Goal: Information Seeking & Learning: Learn about a topic

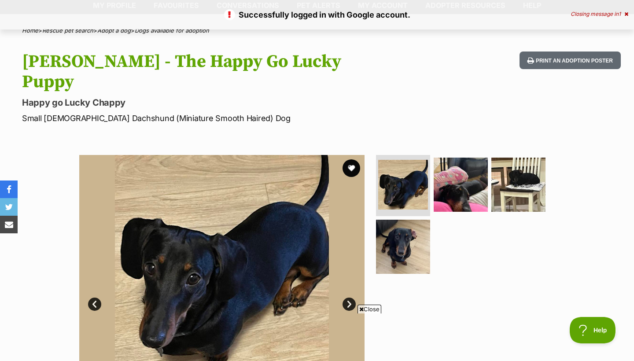
click at [626, 15] on icon at bounding box center [627, 13] width 4 height 5
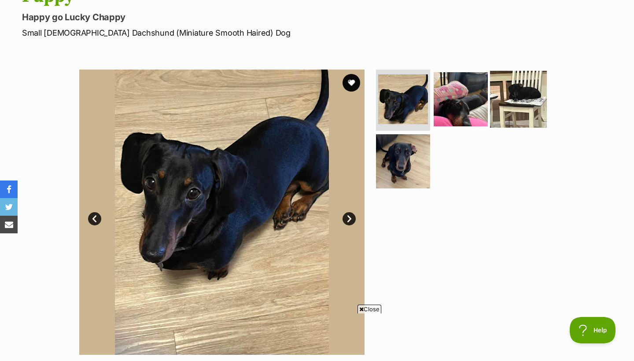
scroll to position [135, 0]
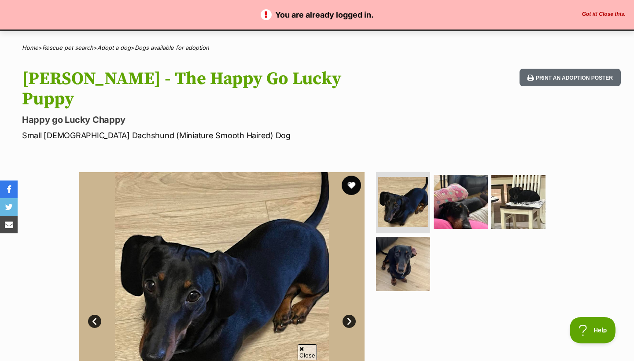
click at [350, 176] on button "favourite" at bounding box center [351, 185] width 19 height 19
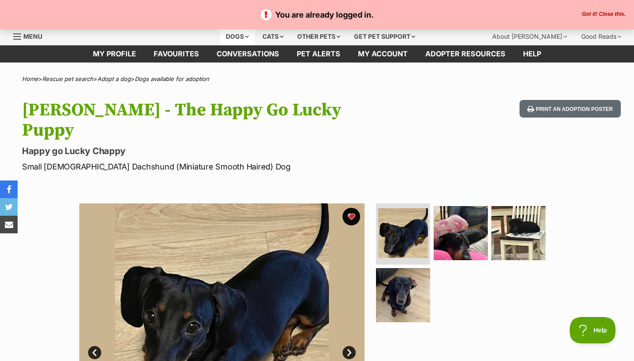
click at [244, 38] on div "Dogs" at bounding box center [237, 37] width 35 height 18
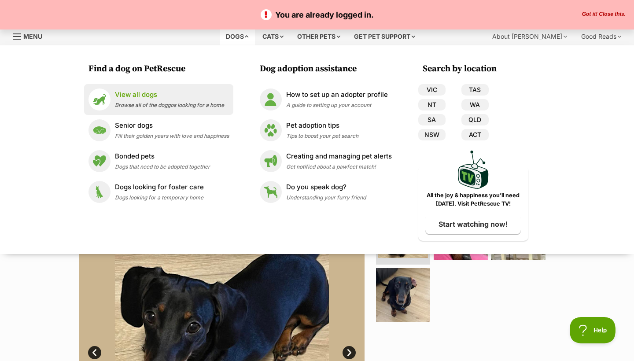
click at [161, 103] on span "Browse all of the doggos looking for a home" at bounding box center [169, 105] width 109 height 7
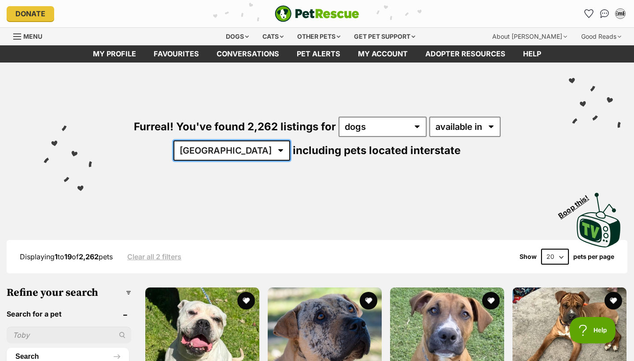
select select "QLD"
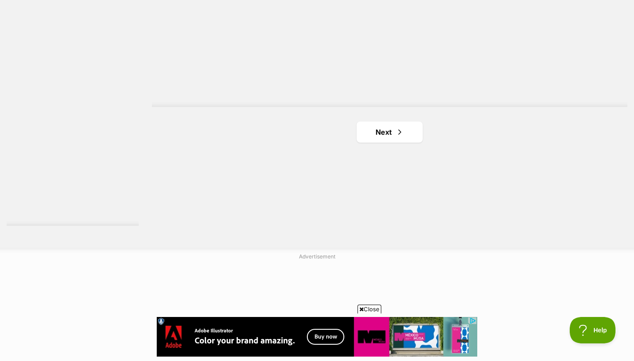
scroll to position [1707, 0]
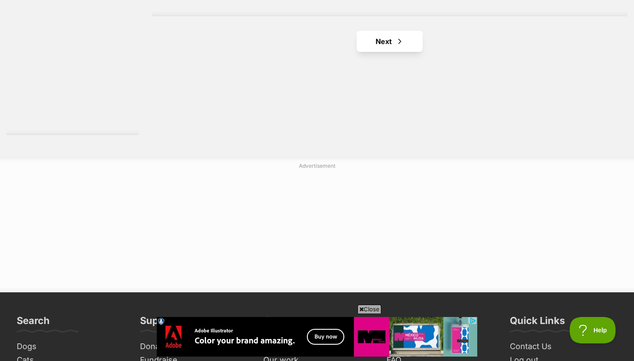
click at [398, 41] on span "Next page" at bounding box center [400, 41] width 9 height 11
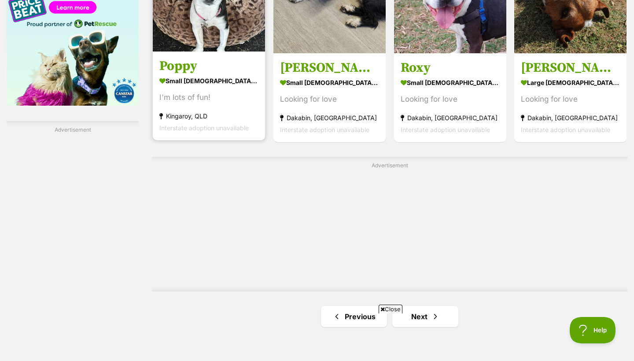
scroll to position [1556, 0]
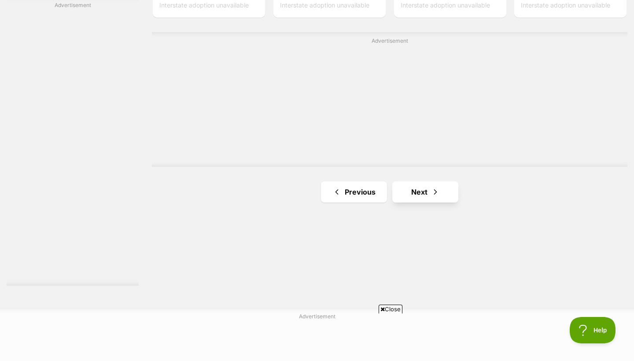
click at [413, 189] on link "Next" at bounding box center [426, 192] width 66 height 21
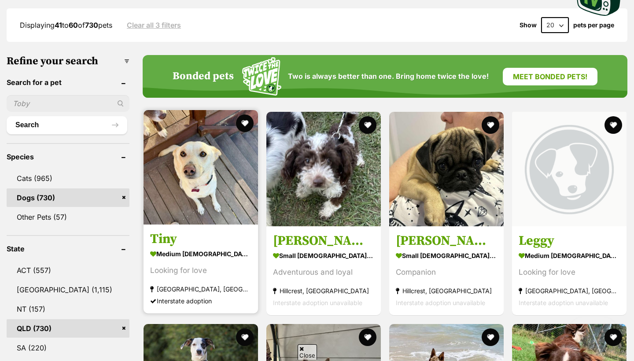
click at [201, 183] on img at bounding box center [201, 167] width 115 height 115
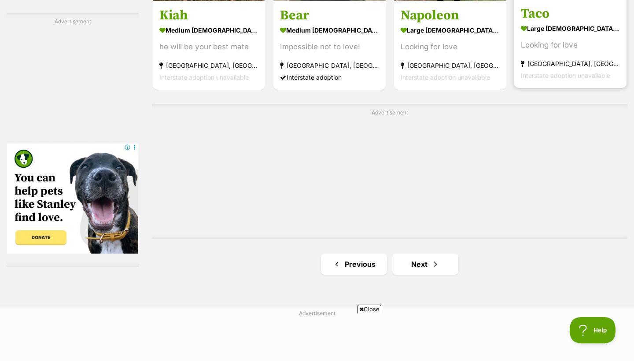
scroll to position [1588, 0]
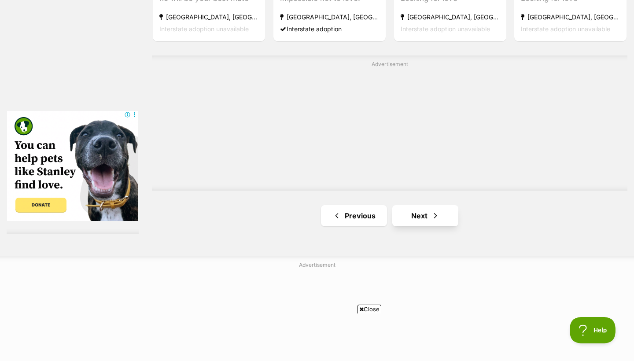
click at [436, 216] on span "Next page" at bounding box center [435, 216] width 9 height 11
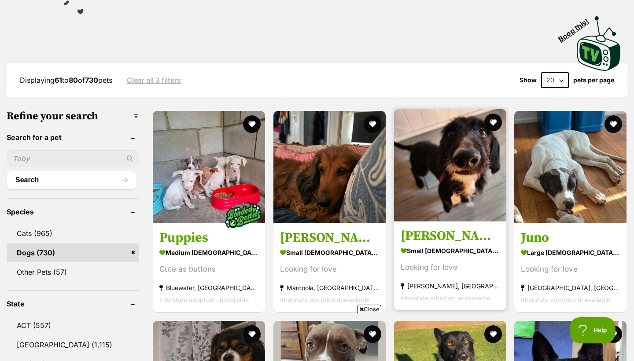
click at [454, 189] on img at bounding box center [450, 165] width 112 height 112
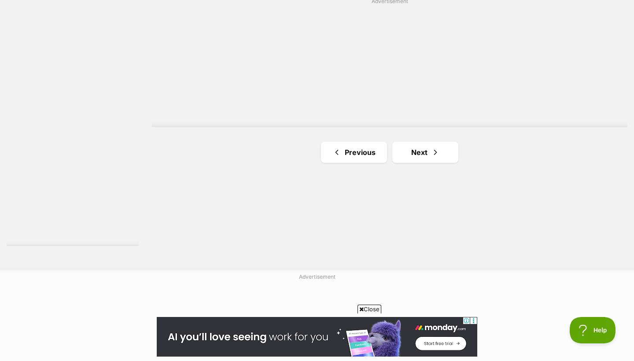
scroll to position [1597, 0]
click at [410, 149] on link "Next" at bounding box center [426, 151] width 66 height 21
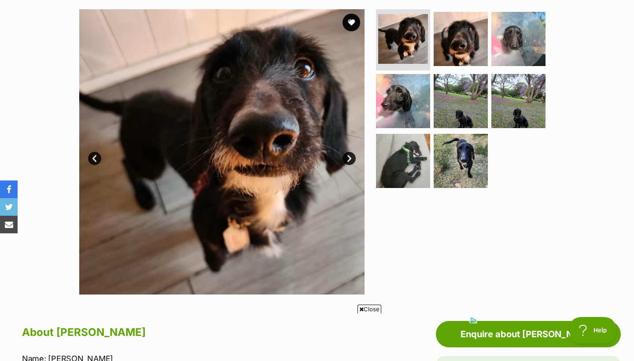
scroll to position [121, 0]
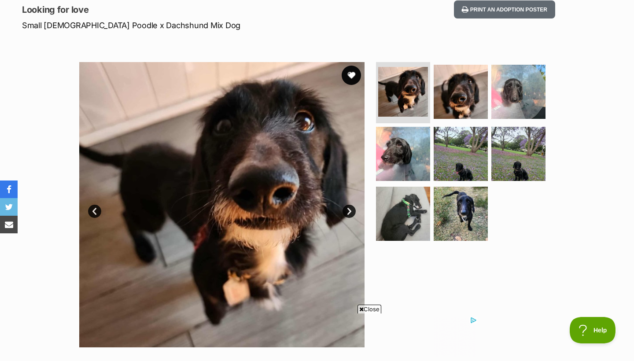
click at [359, 73] on button "favourite" at bounding box center [351, 75] width 19 height 19
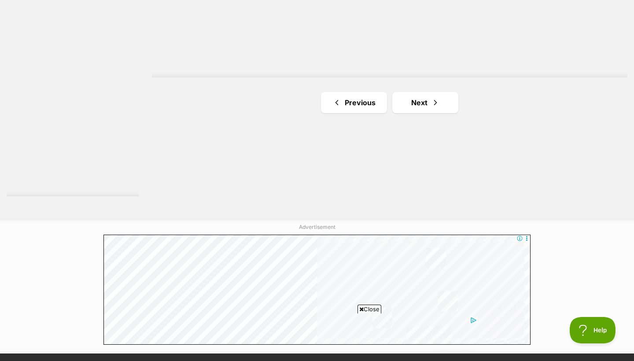
scroll to position [1677, 0]
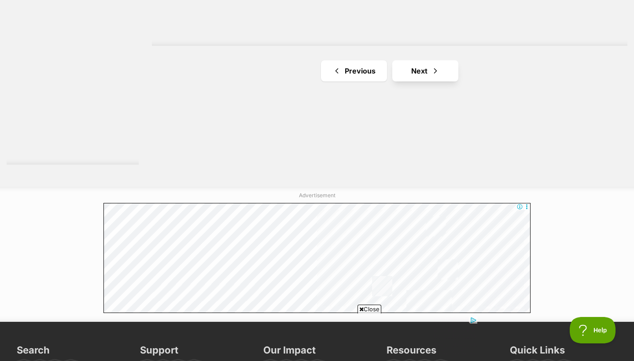
click at [426, 70] on link "Next" at bounding box center [426, 70] width 66 height 21
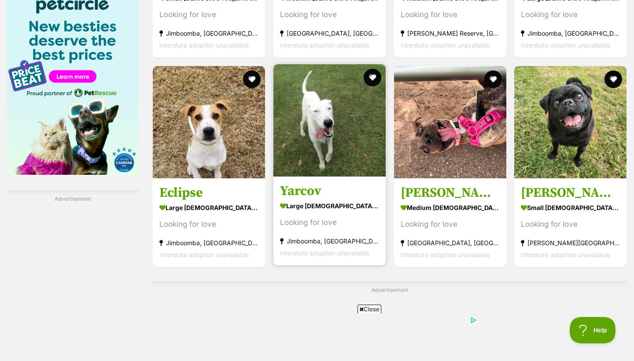
scroll to position [1368, 0]
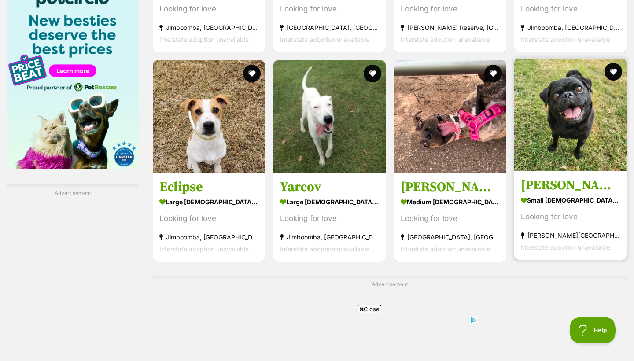
click at [551, 129] on img at bounding box center [571, 115] width 112 height 112
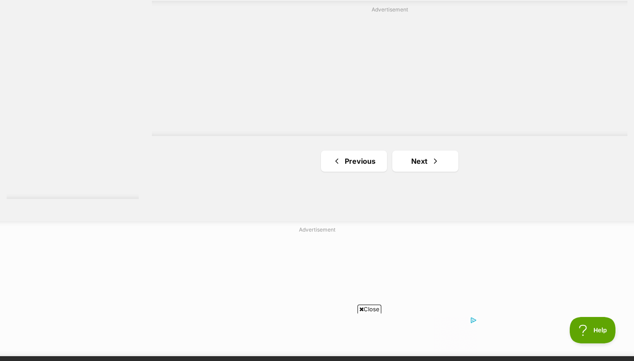
scroll to position [1643, 0]
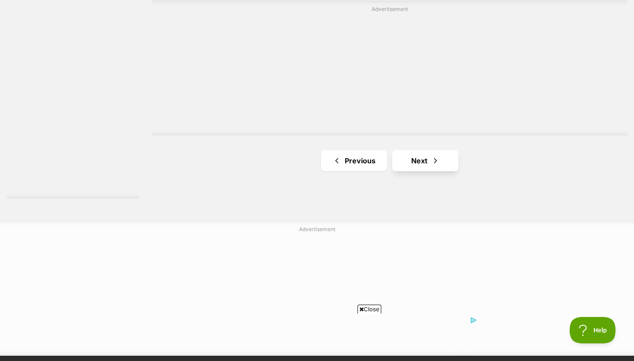
click at [445, 163] on link "Next" at bounding box center [426, 160] width 66 height 21
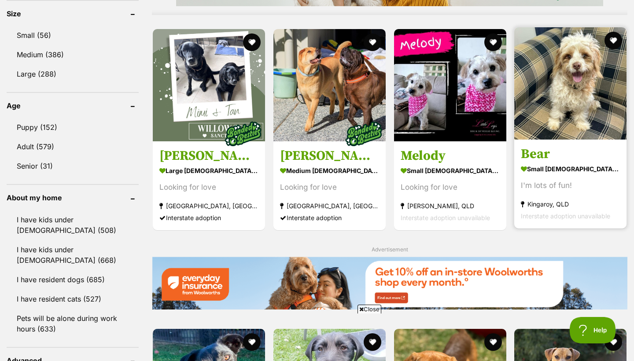
scroll to position [834, 0]
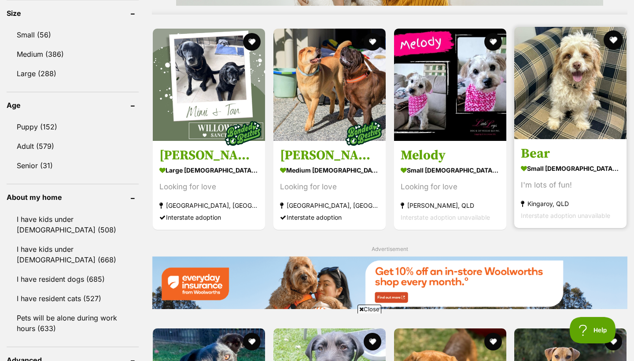
click at [615, 33] on button "favourite" at bounding box center [613, 39] width 19 height 19
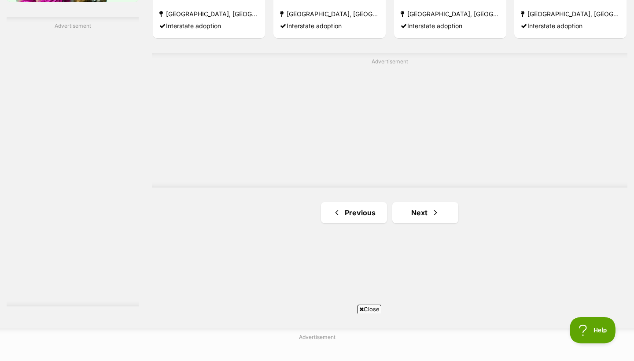
scroll to position [1646, 0]
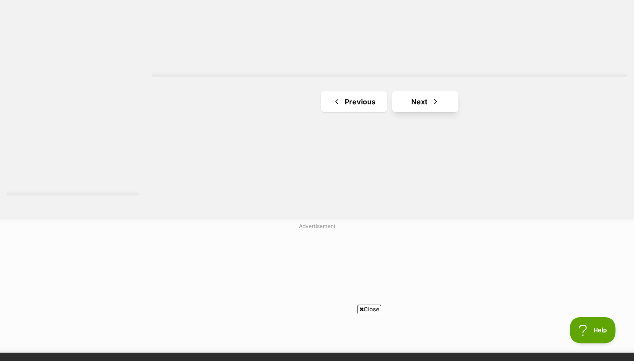
click at [431, 97] on span "Next page" at bounding box center [435, 101] width 9 height 11
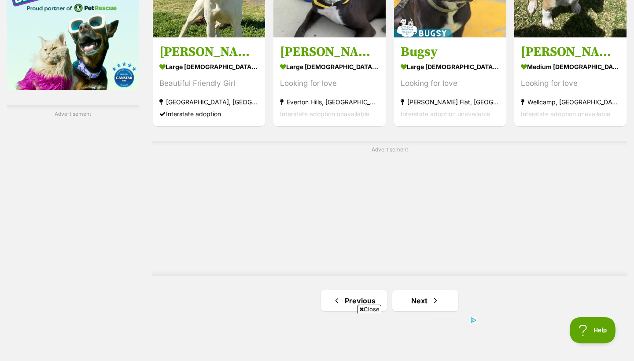
scroll to position [1448, 0]
click at [430, 290] on link "Next" at bounding box center [426, 300] width 66 height 21
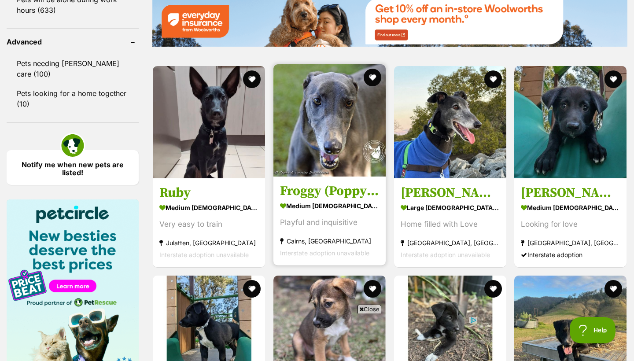
scroll to position [1164, 0]
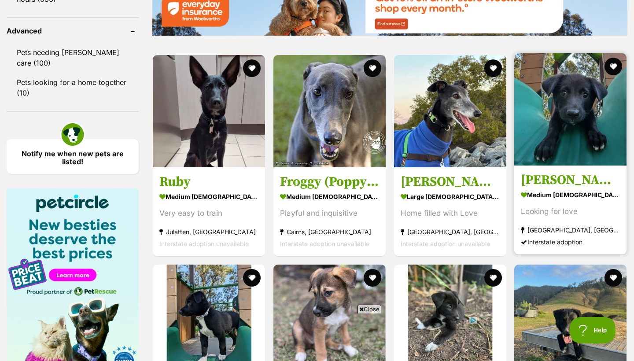
click at [577, 147] on img at bounding box center [571, 109] width 112 height 112
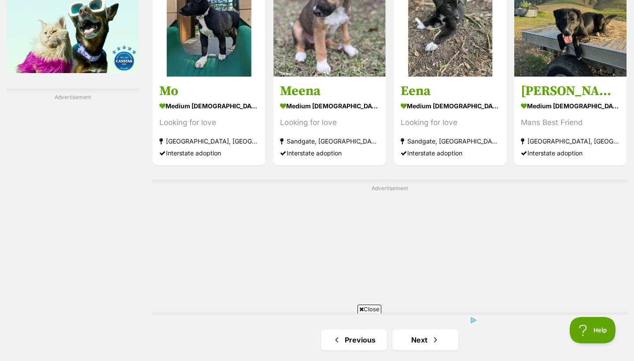
scroll to position [1478, 0]
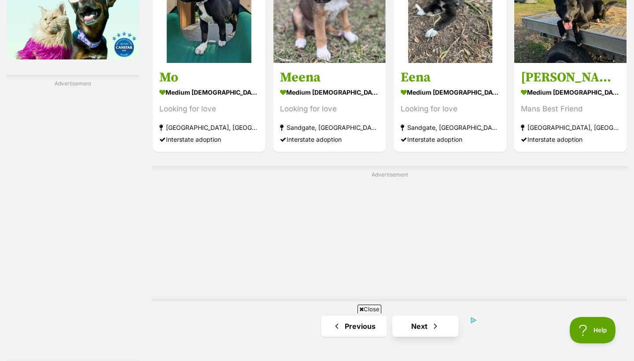
click at [451, 316] on link "Next" at bounding box center [426, 326] width 66 height 21
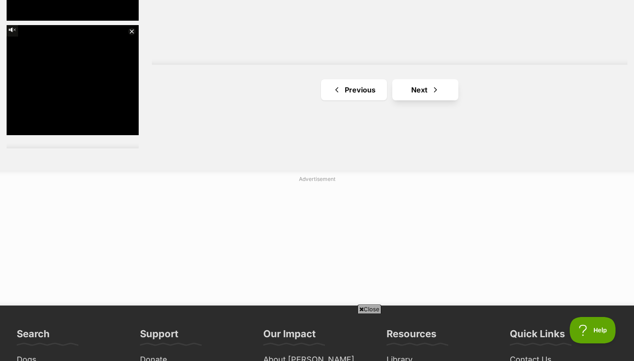
click at [426, 95] on link "Next" at bounding box center [426, 89] width 66 height 21
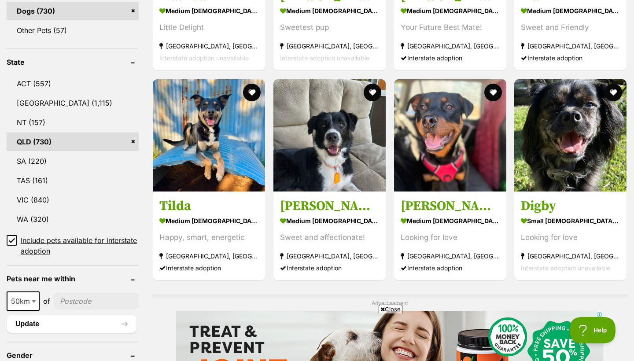
scroll to position [426, 0]
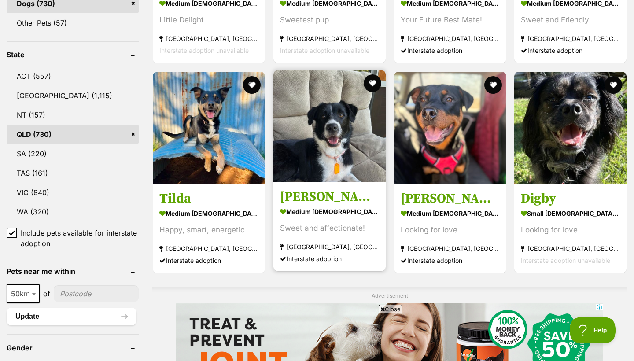
click at [344, 159] on img at bounding box center [330, 126] width 112 height 112
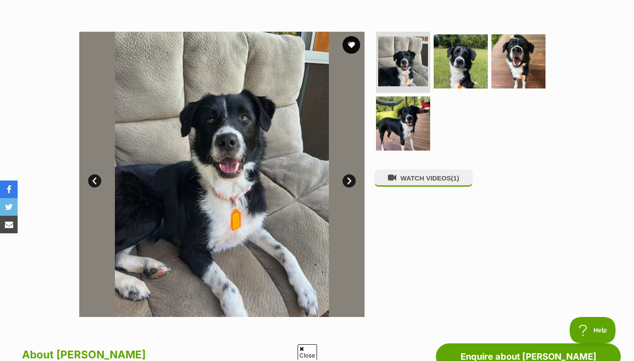
scroll to position [149, 0]
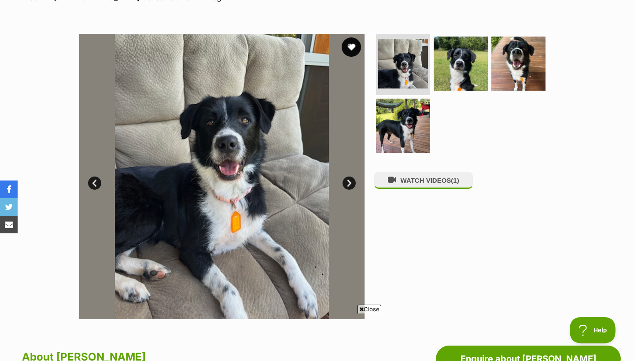
click at [355, 49] on button "favourite" at bounding box center [351, 46] width 19 height 19
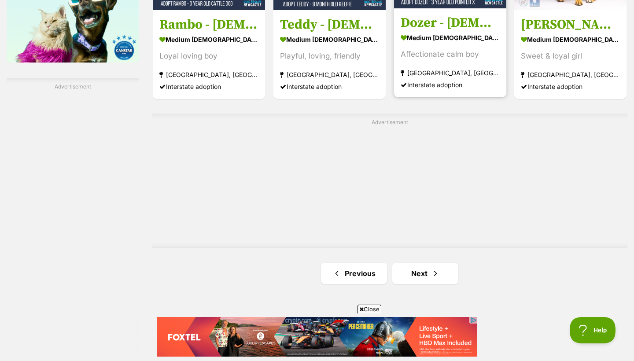
scroll to position [1500, 0]
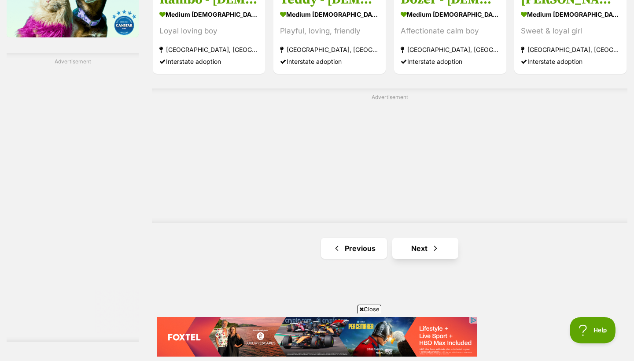
click at [420, 248] on link "Next" at bounding box center [426, 248] width 66 height 21
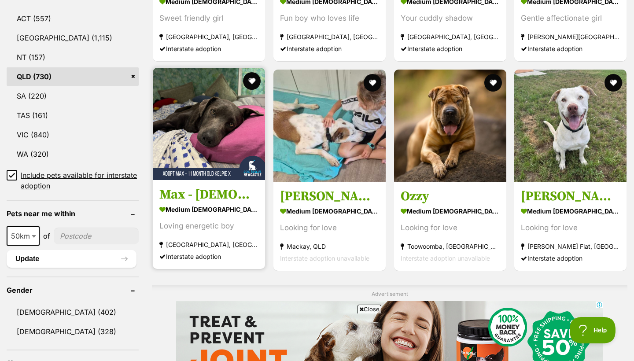
click at [202, 229] on div "Loving energetic boy" at bounding box center [208, 227] width 99 height 12
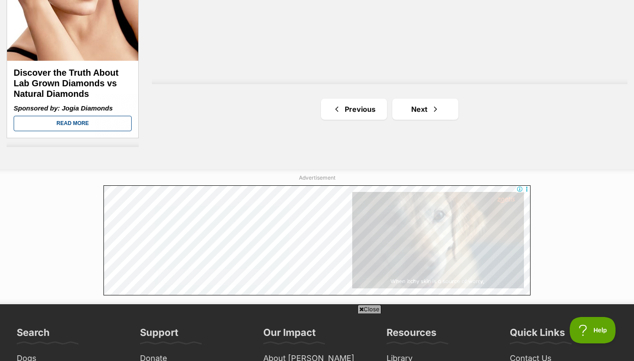
scroll to position [1709, 0]
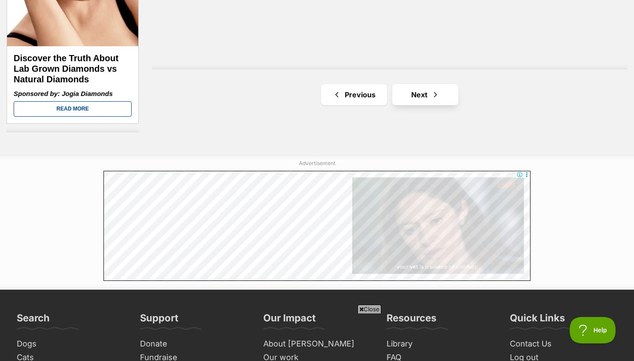
click at [426, 91] on link "Next" at bounding box center [426, 94] width 66 height 21
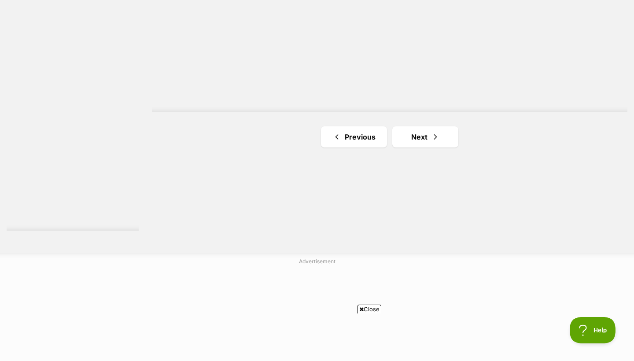
scroll to position [1611, 0]
click at [408, 133] on link "Next" at bounding box center [426, 137] width 66 height 21
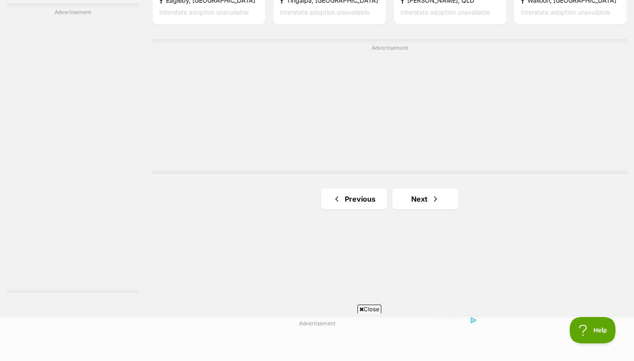
scroll to position [1549, 0]
click at [422, 203] on link "Next" at bounding box center [426, 198] width 66 height 21
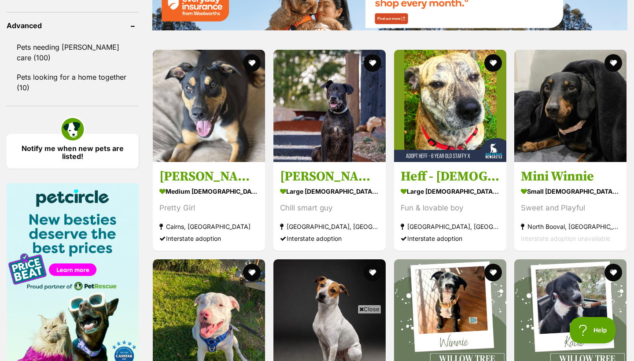
scroll to position [1180, 0]
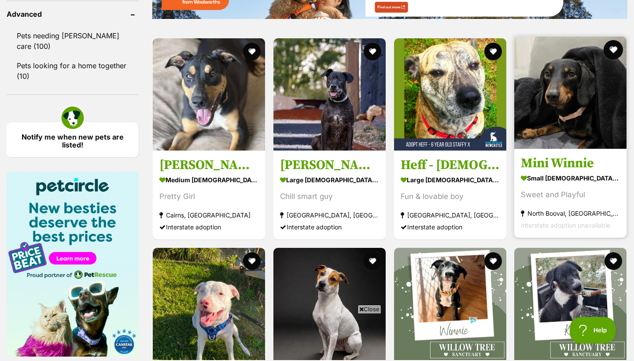
click at [617, 46] on button "favourite" at bounding box center [613, 49] width 19 height 19
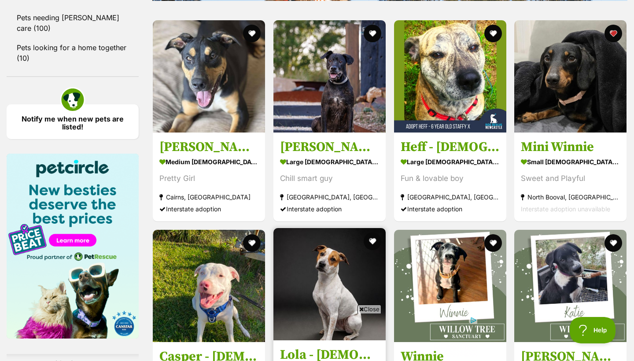
scroll to position [1189, 0]
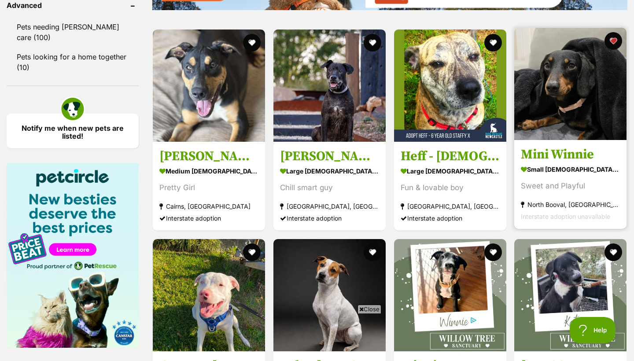
click at [593, 115] on img at bounding box center [571, 84] width 112 height 112
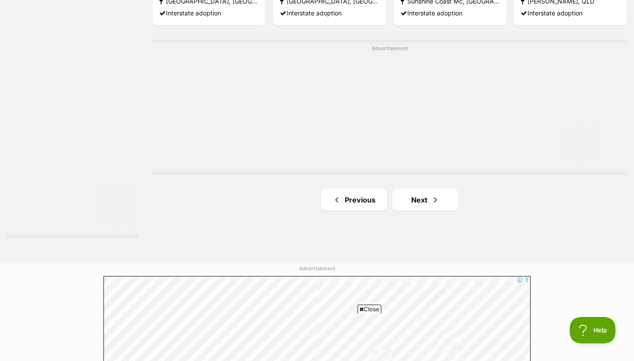
scroll to position [1611, 0]
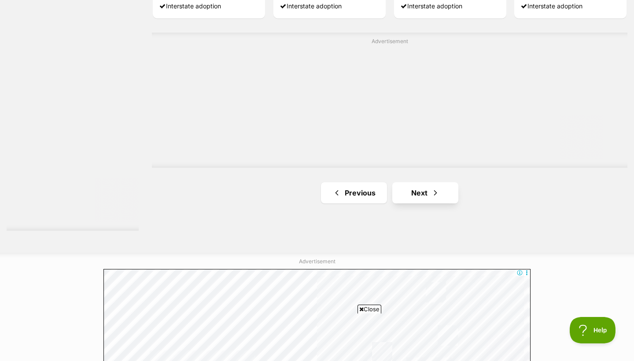
click at [418, 191] on link "Next" at bounding box center [426, 192] width 66 height 21
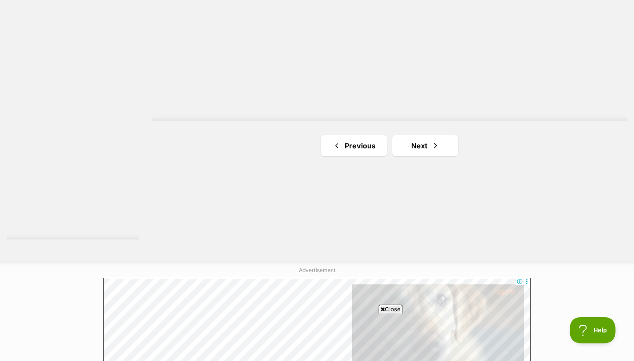
scroll to position [1598, 0]
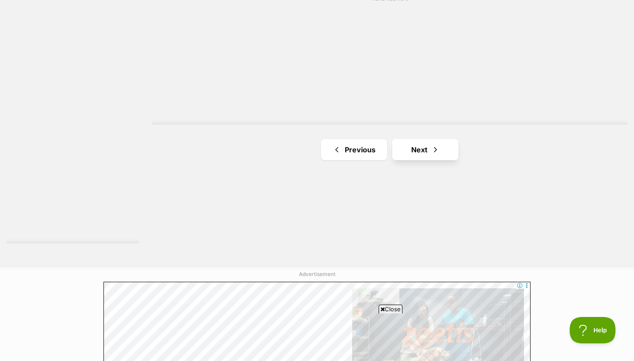
click at [435, 146] on span "Next page" at bounding box center [435, 150] width 9 height 11
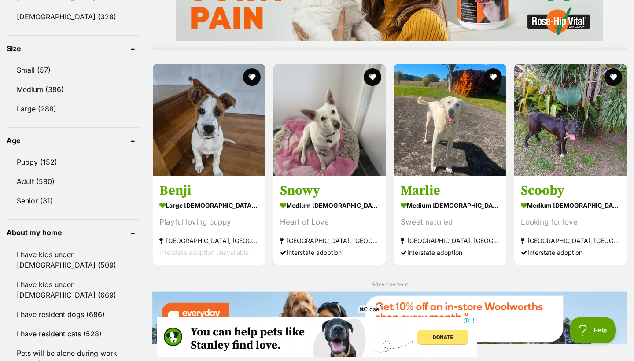
scroll to position [798, 0]
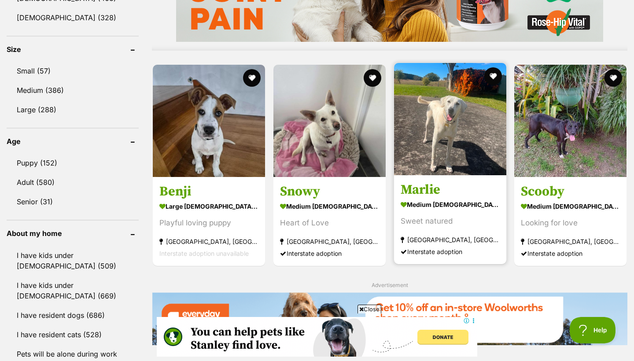
click at [451, 114] on img at bounding box center [450, 119] width 112 height 112
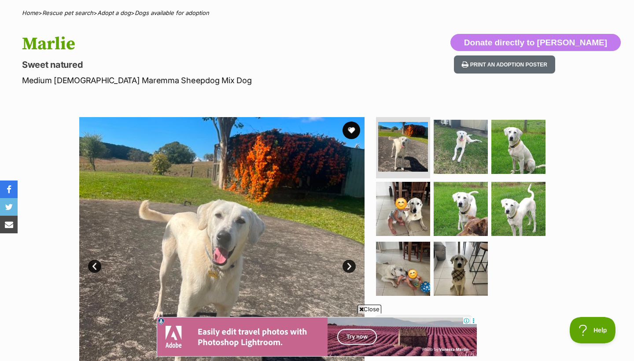
scroll to position [86, 0]
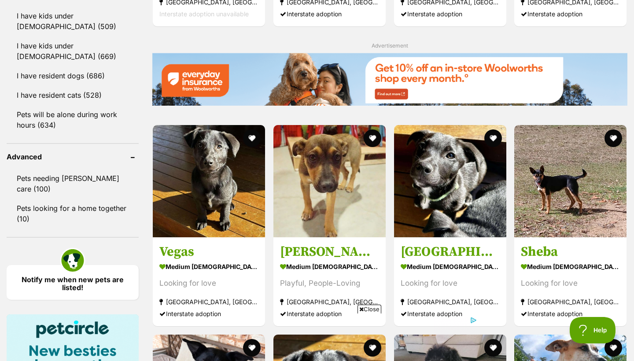
scroll to position [1056, 0]
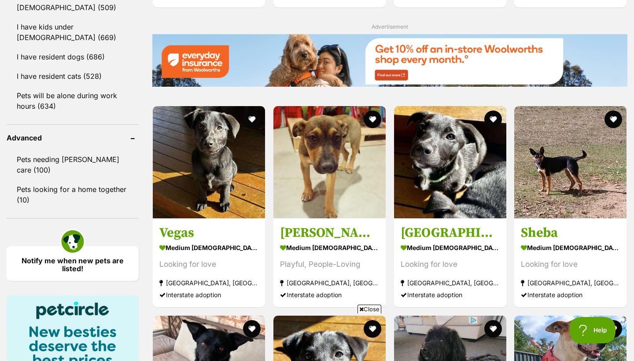
click at [367, 310] on span "Close" at bounding box center [370, 309] width 24 height 9
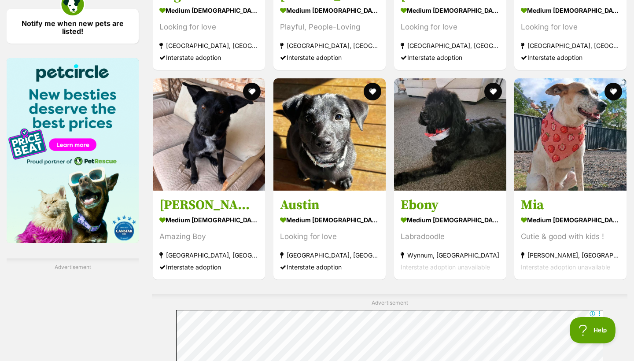
scroll to position [1295, 0]
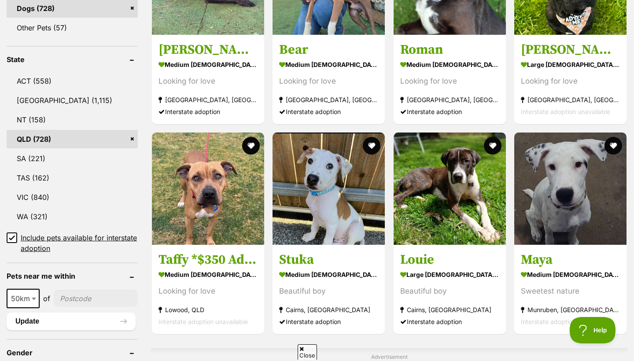
scroll to position [354, 0]
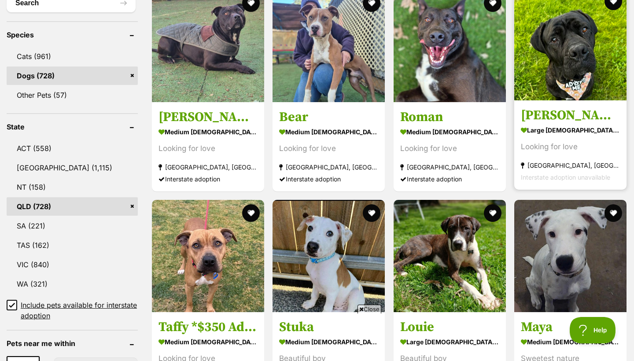
click at [565, 132] on strong "large female Dog" at bounding box center [570, 130] width 99 height 13
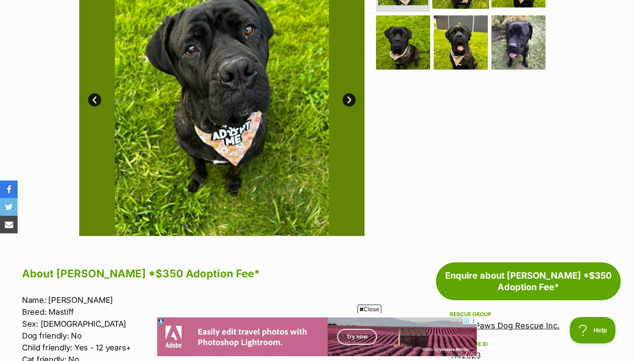
scroll to position [150, 0]
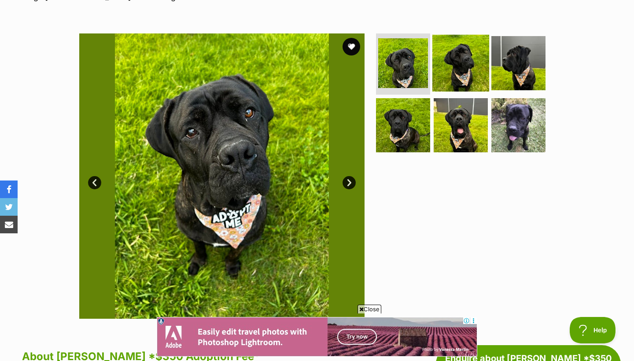
click at [455, 64] on img at bounding box center [461, 62] width 57 height 57
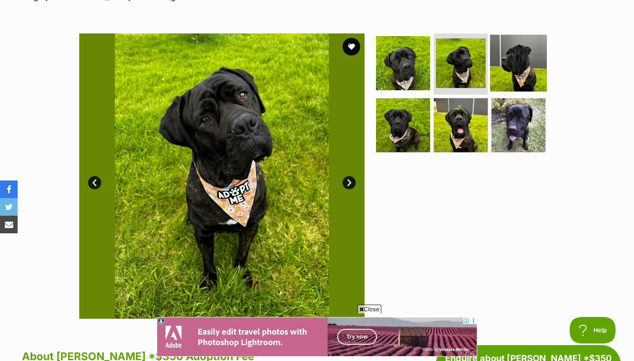
click at [511, 68] on img at bounding box center [518, 62] width 57 height 57
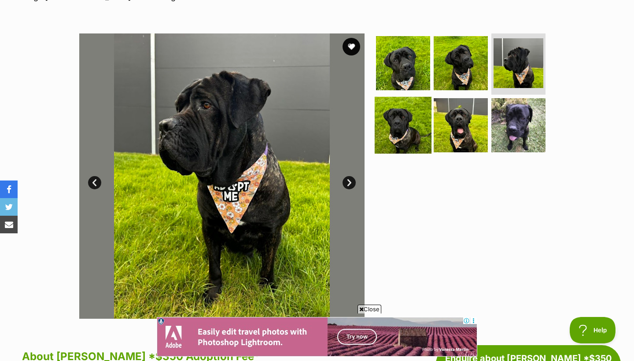
click at [405, 115] on img at bounding box center [403, 125] width 57 height 57
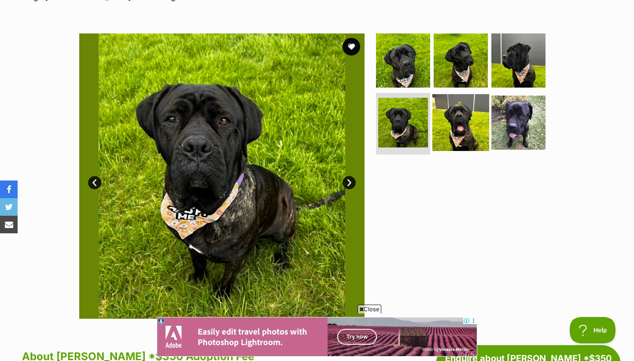
click at [446, 122] on img at bounding box center [461, 122] width 57 height 57
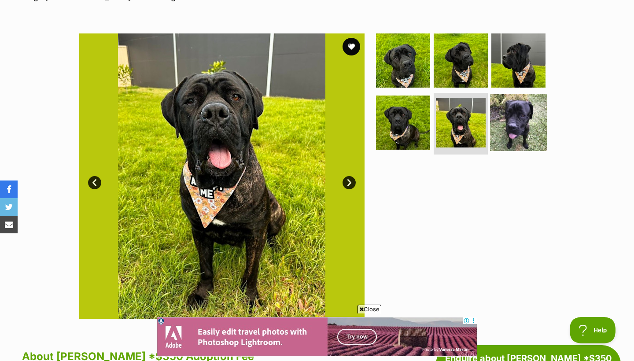
click at [511, 129] on img at bounding box center [518, 122] width 57 height 57
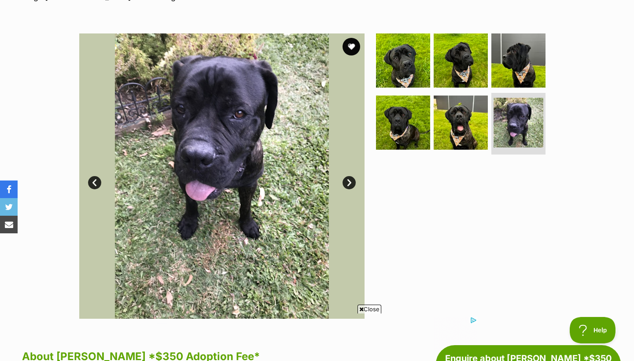
scroll to position [0, 0]
